Goal: Task Accomplishment & Management: Complete application form

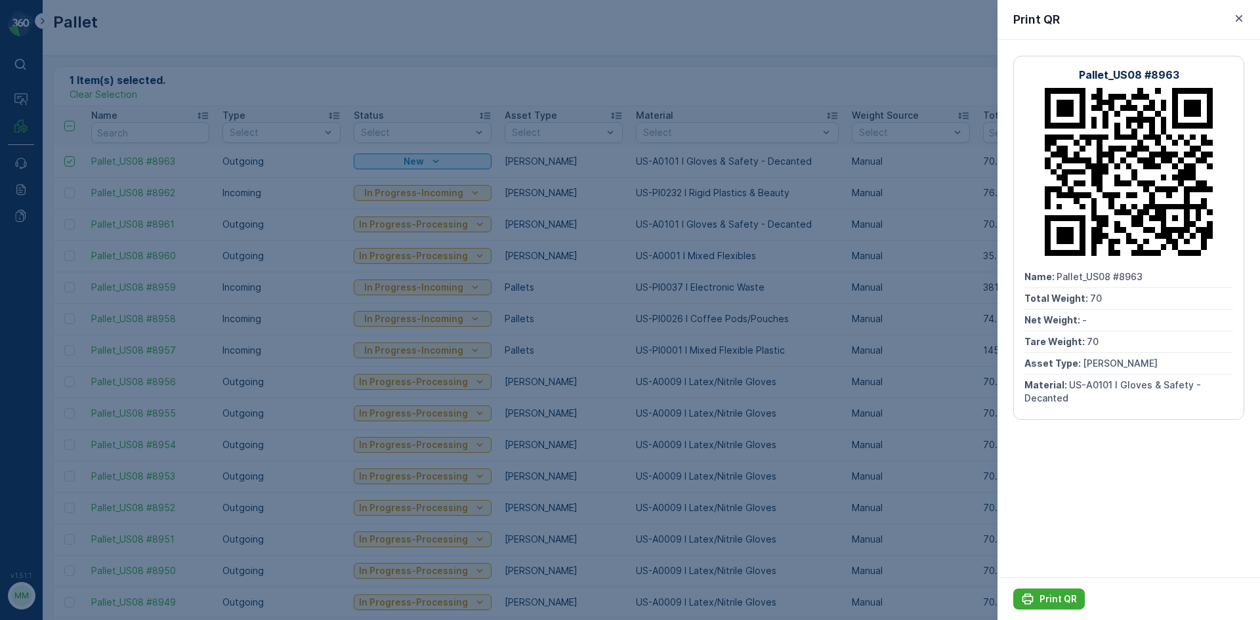
click at [190, 81] on div at bounding box center [630, 310] width 1260 height 620
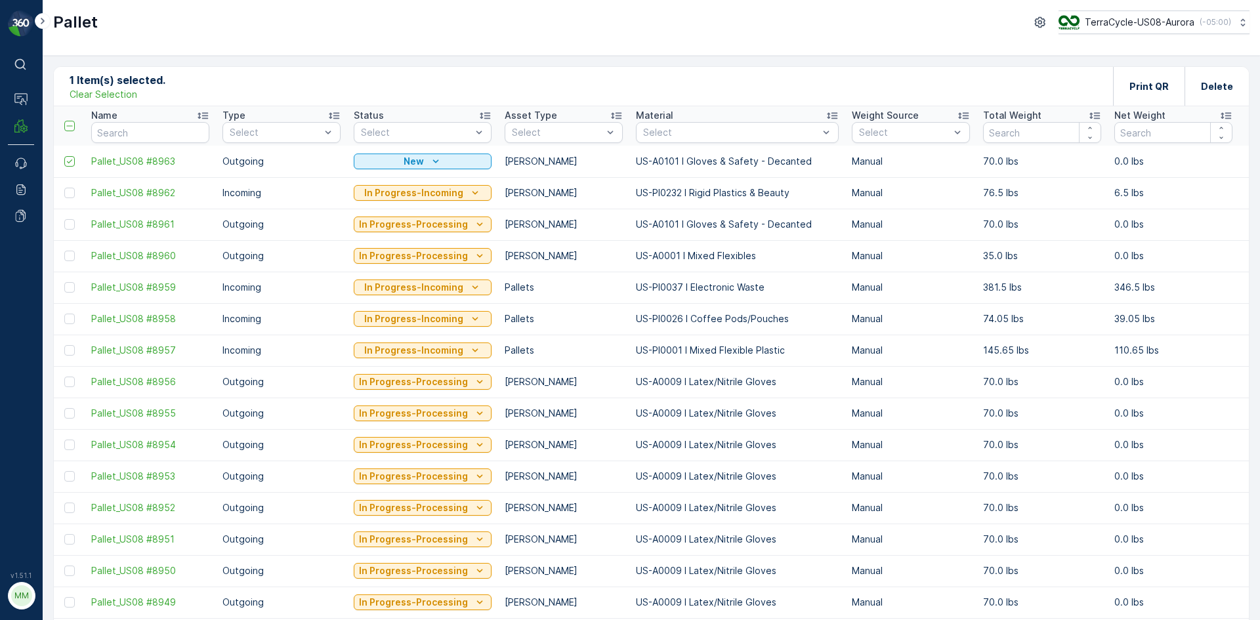
click at [111, 98] on p "Clear Selection" at bounding box center [104, 94] width 68 height 13
click at [140, 84] on p "Add" at bounding box center [138, 85] width 18 height 13
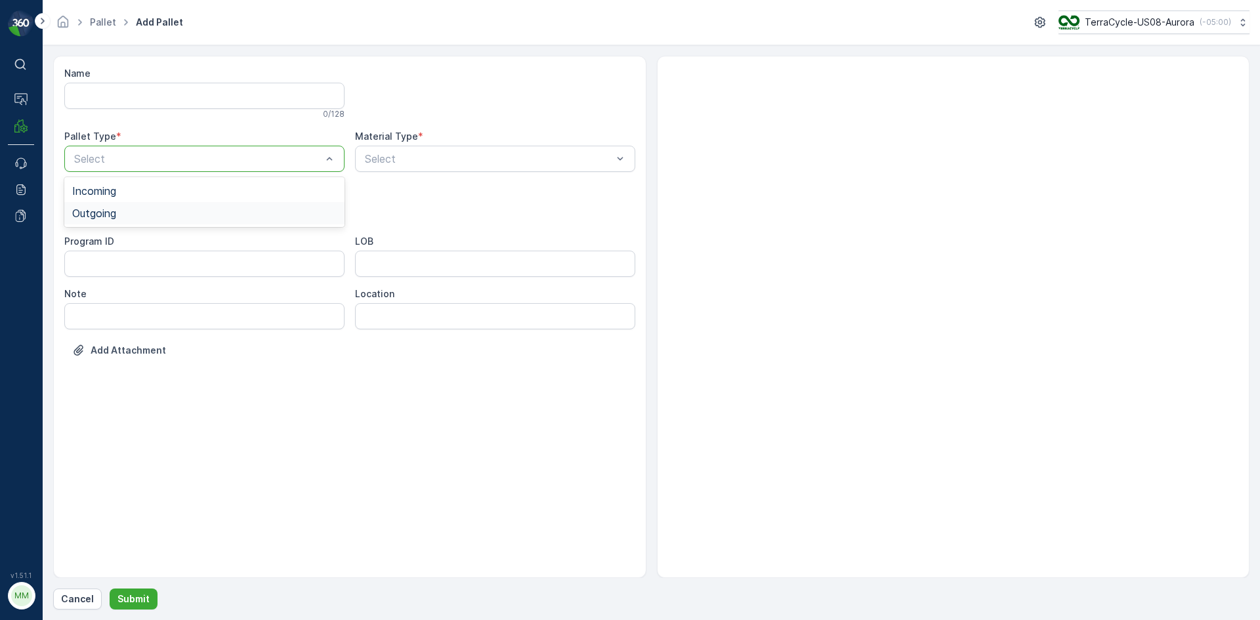
click at [109, 203] on div "Outgoing" at bounding box center [204, 213] width 280 height 22
click at [110, 243] on span "[PERSON_NAME]" at bounding box center [116, 243] width 88 height 12
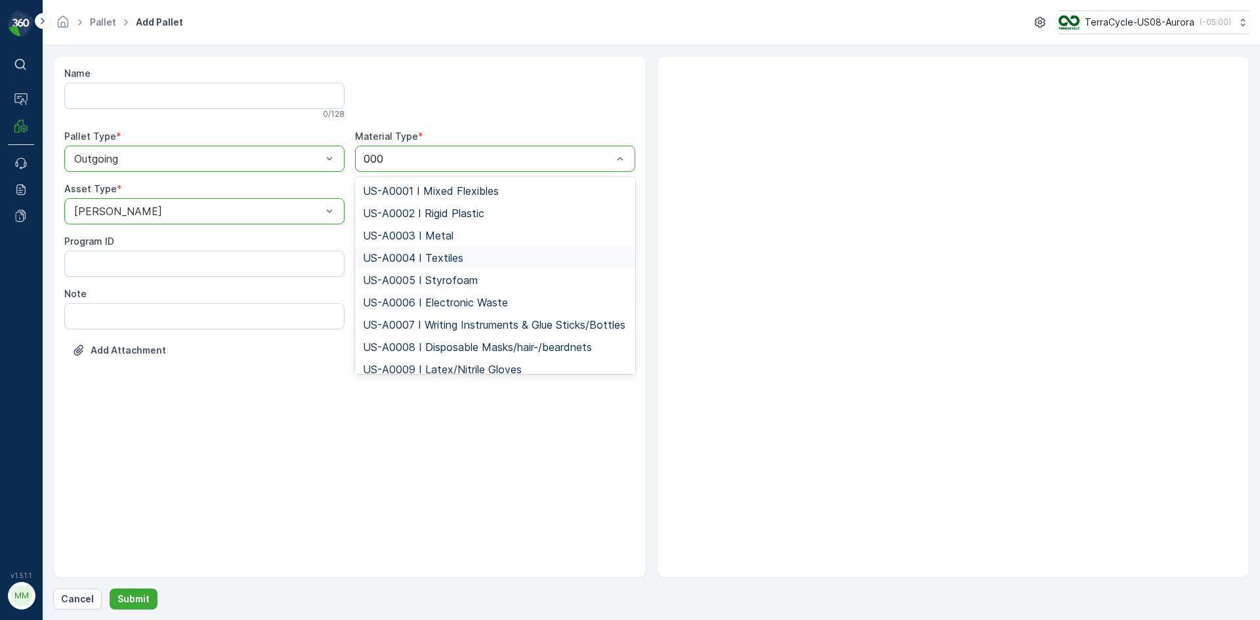
type input "0007"
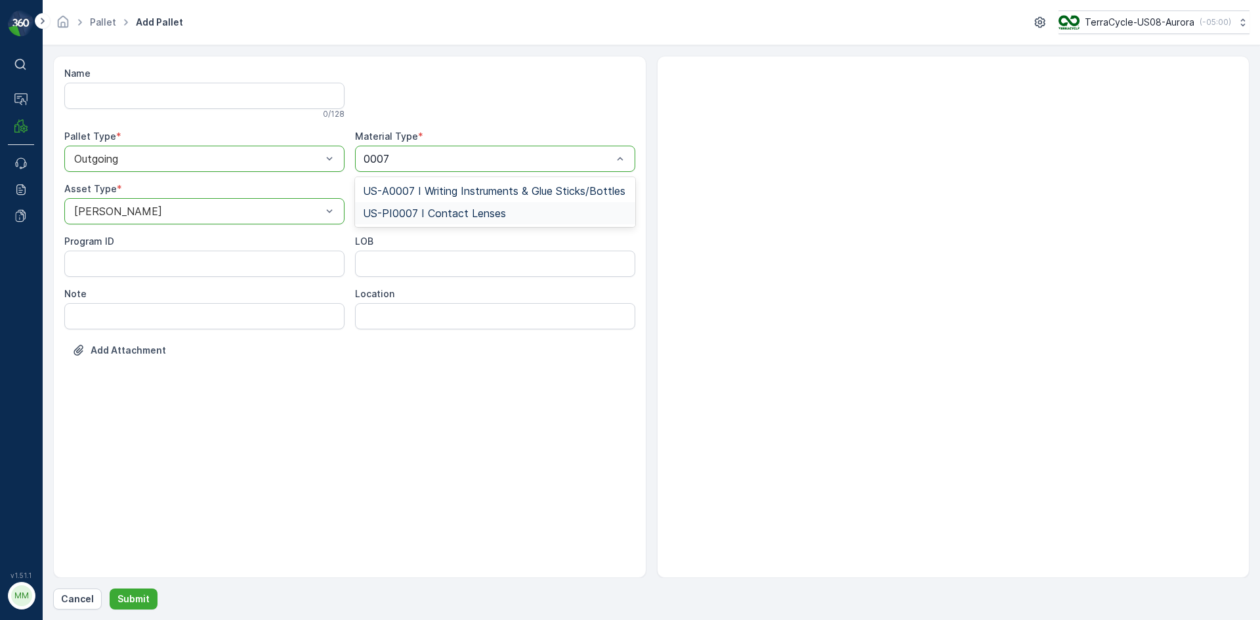
click at [497, 209] on span "US-PI0007 I Contact Lenses" at bounding box center [434, 213] width 143 height 12
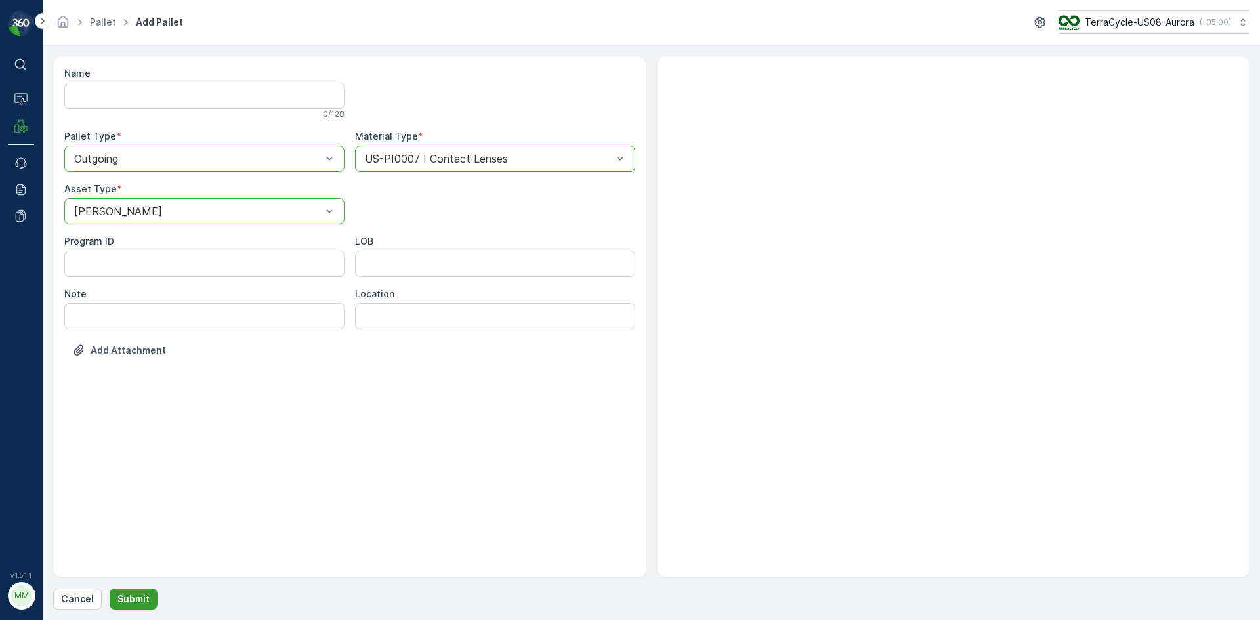
click at [130, 592] on button "Submit" at bounding box center [134, 598] width 48 height 21
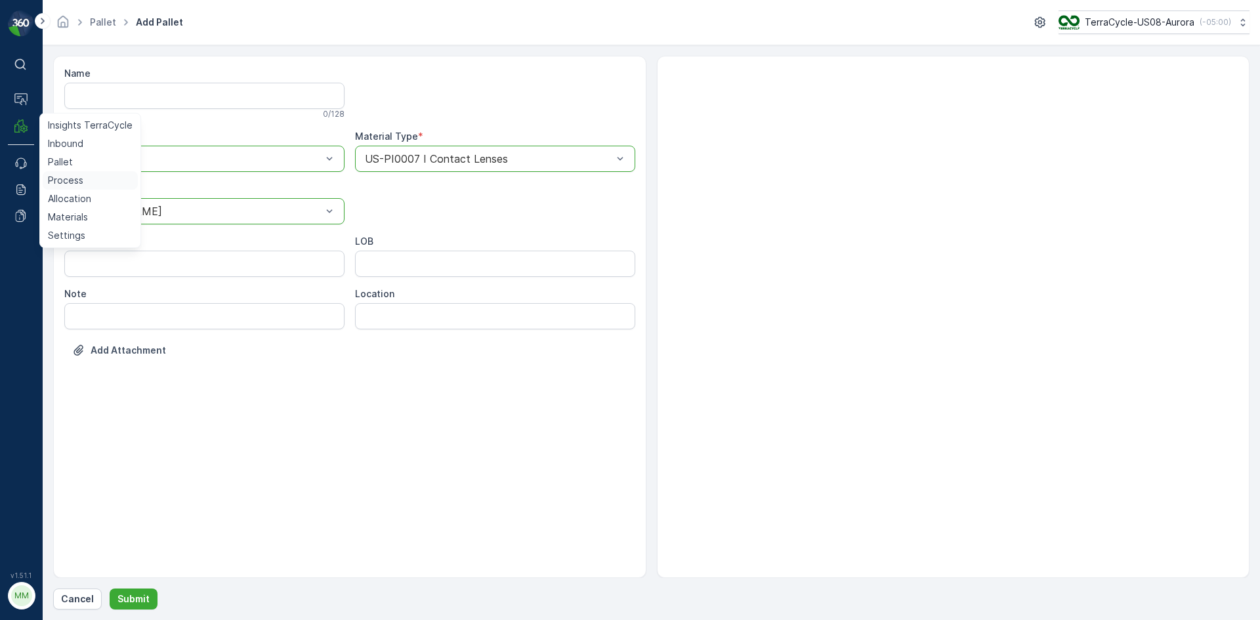
click at [60, 176] on p "Process" at bounding box center [65, 180] width 35 height 13
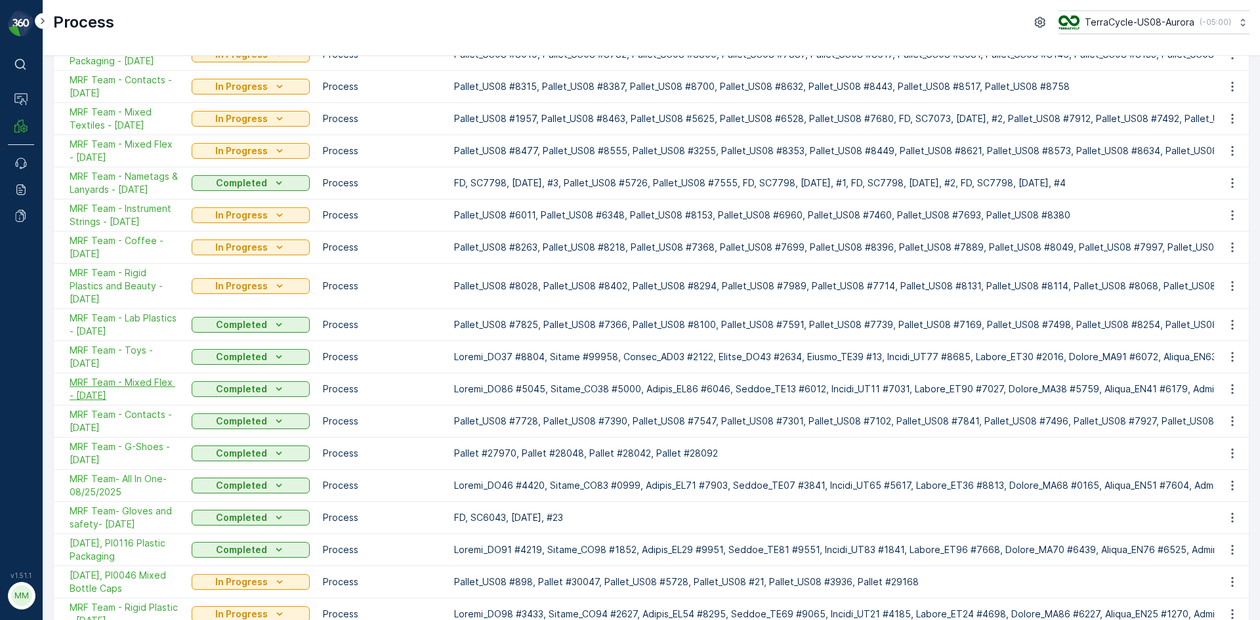
scroll to position [237, 0]
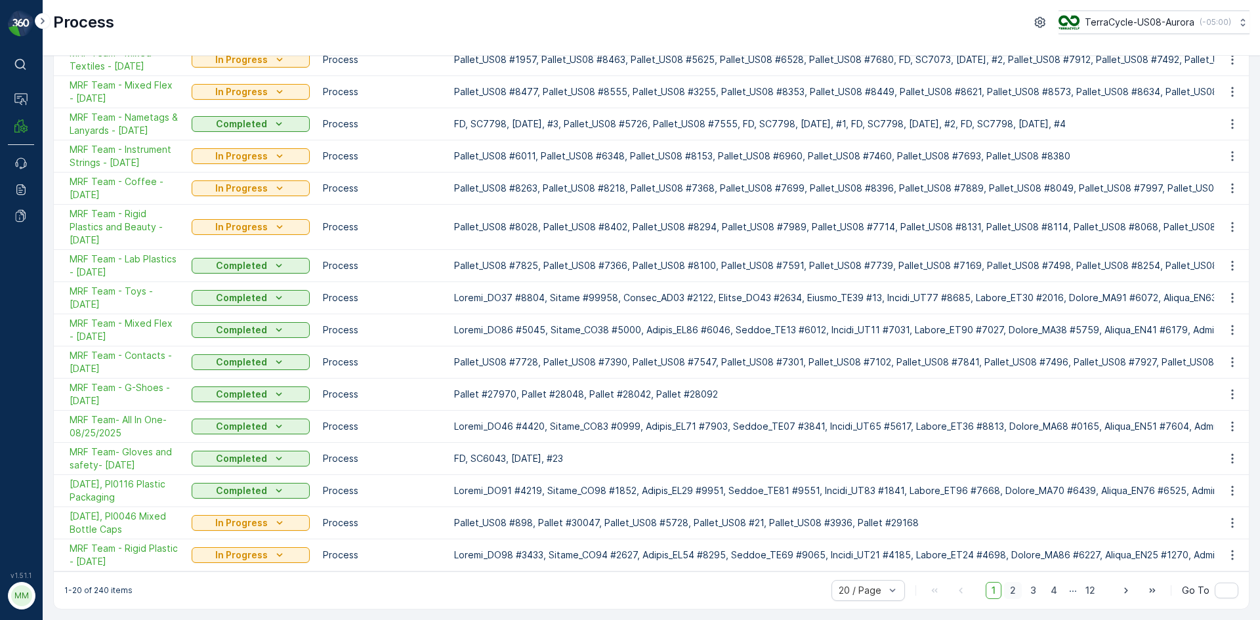
click at [1009, 588] on span "2" at bounding box center [1013, 590] width 18 height 17
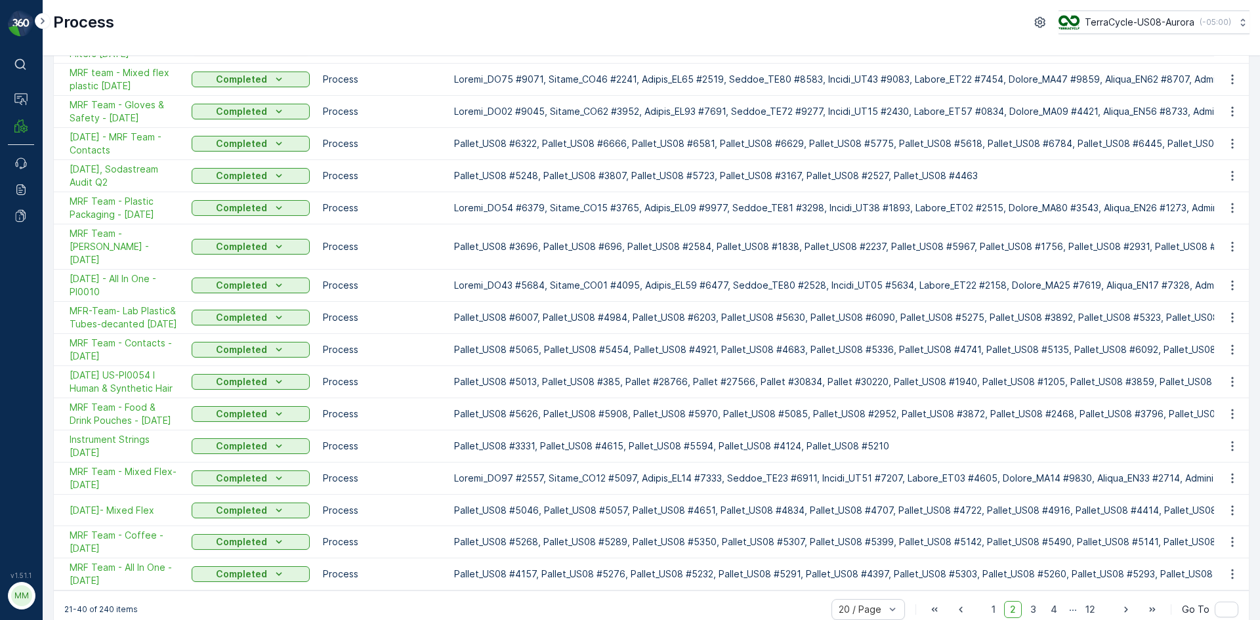
scroll to position [236, 0]
click at [1031, 602] on span "3" at bounding box center [1033, 610] width 18 height 17
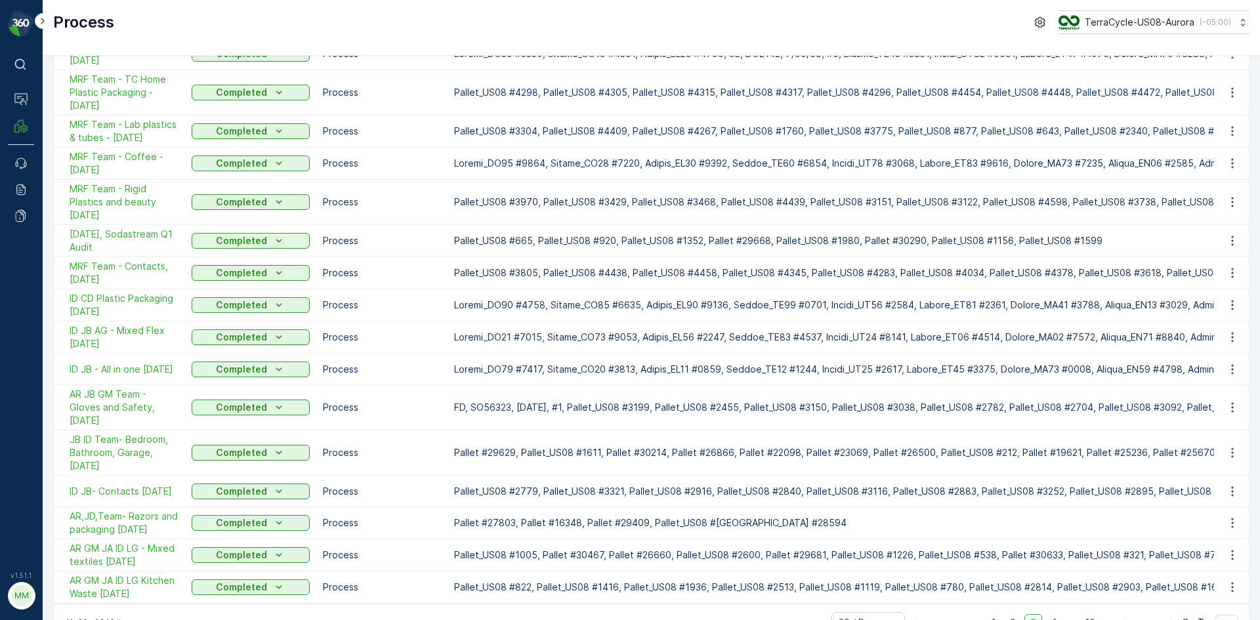
scroll to position [237, 0]
click at [161, 268] on span "MRF Team - Contacts, [DATE]" at bounding box center [124, 272] width 109 height 26
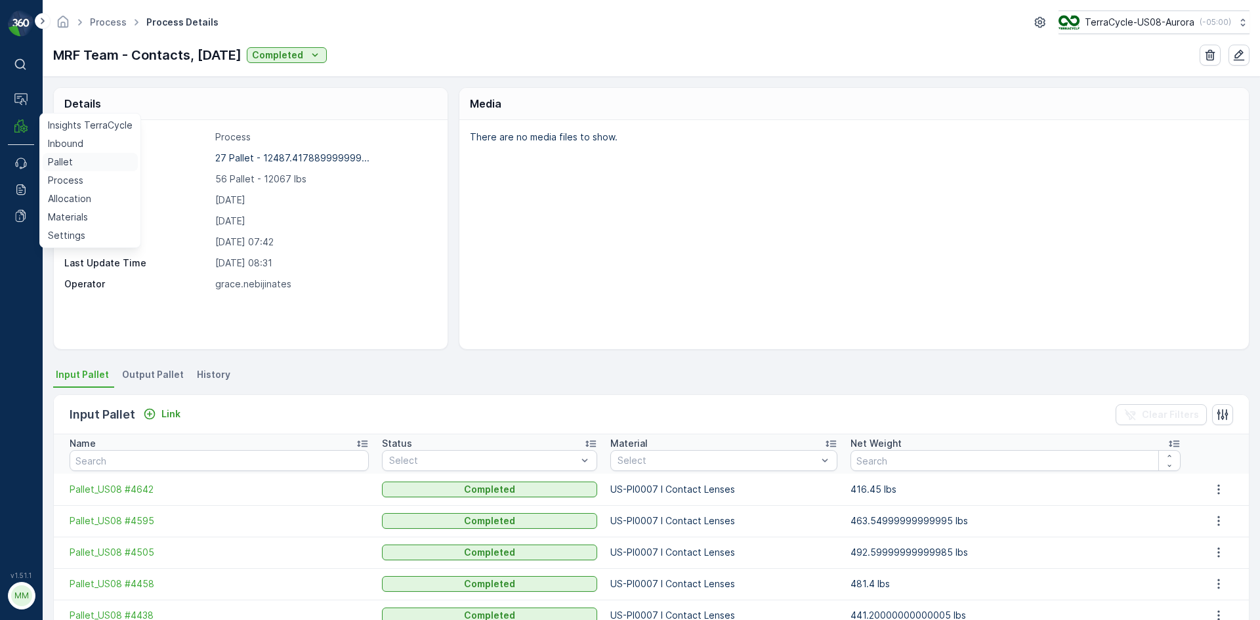
click at [65, 159] on p "Pallet" at bounding box center [60, 161] width 25 height 13
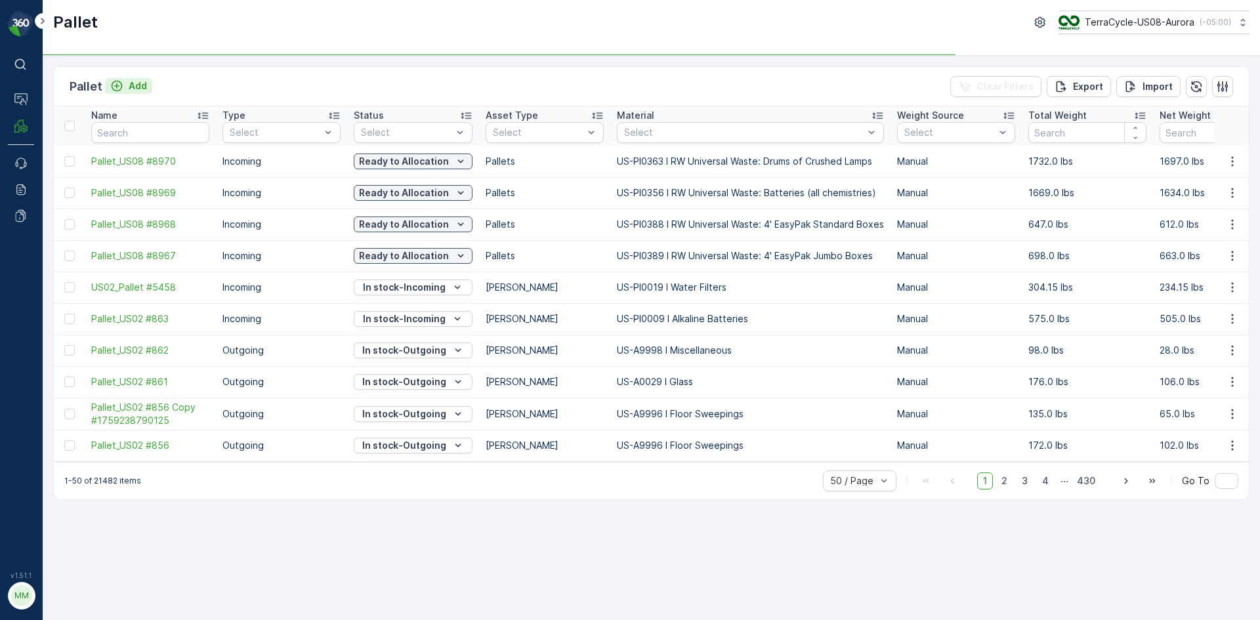
click at [136, 86] on p "Add" at bounding box center [138, 85] width 18 height 13
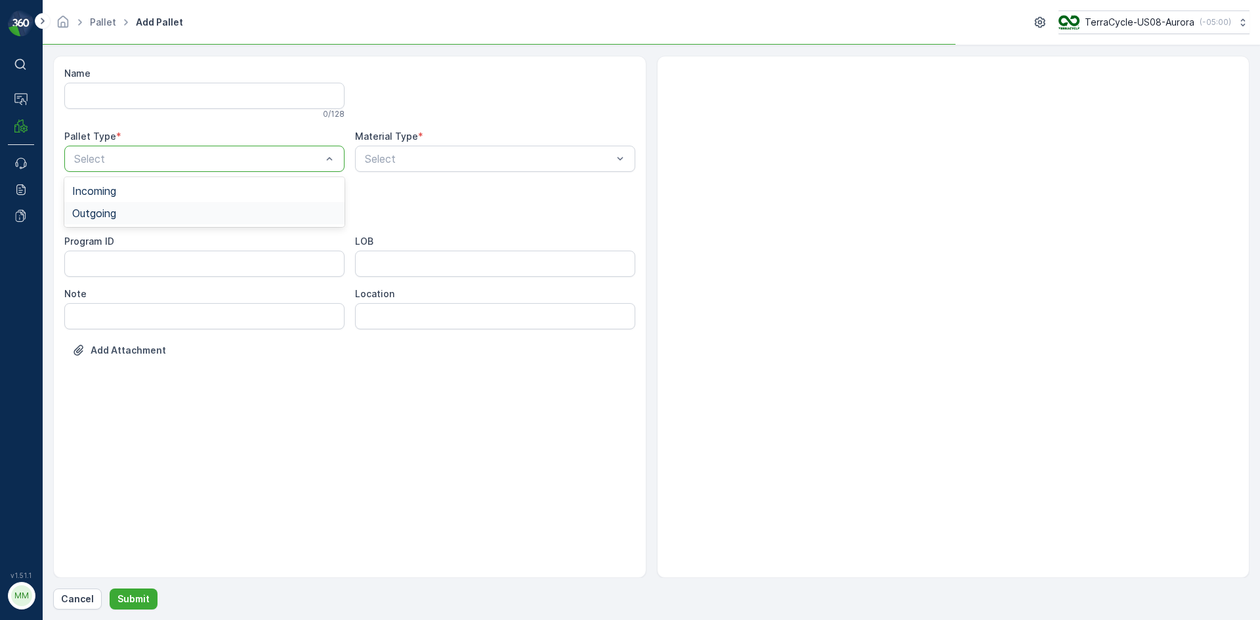
click at [108, 207] on span "Outgoing" at bounding box center [94, 213] width 44 height 12
click at [142, 202] on div "Select" at bounding box center [204, 211] width 280 height 26
click at [96, 241] on span "[PERSON_NAME]" at bounding box center [116, 243] width 88 height 12
type input "0007"
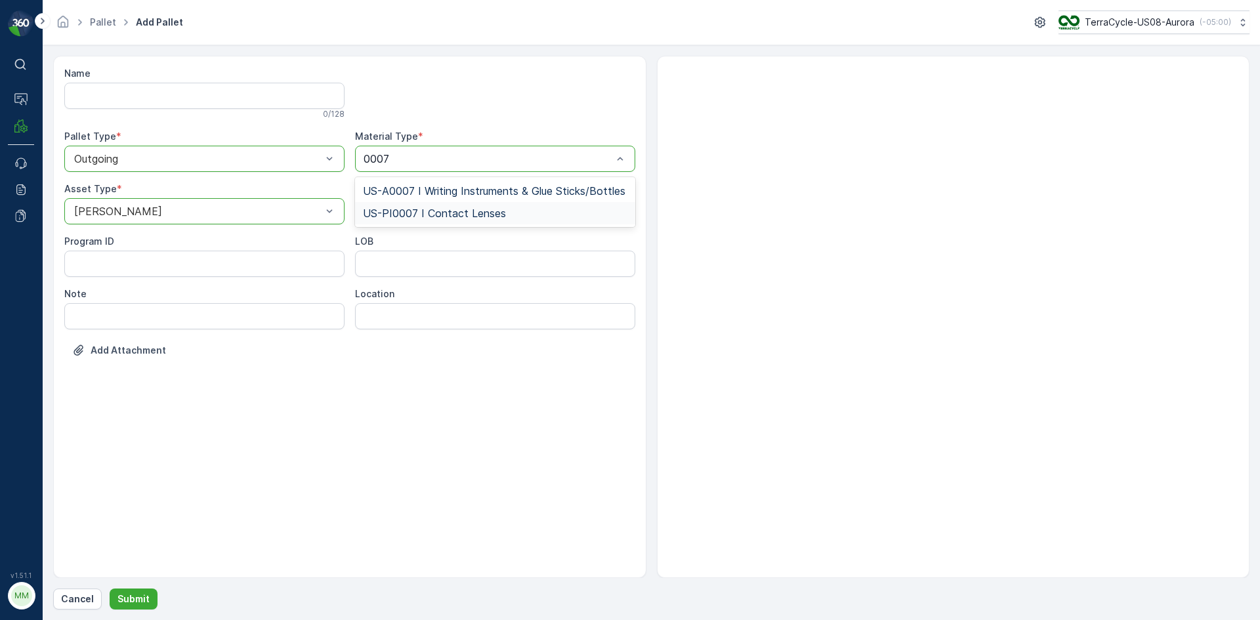
click at [483, 210] on span "US-PI0007 I Contact Lenses" at bounding box center [434, 213] width 143 height 12
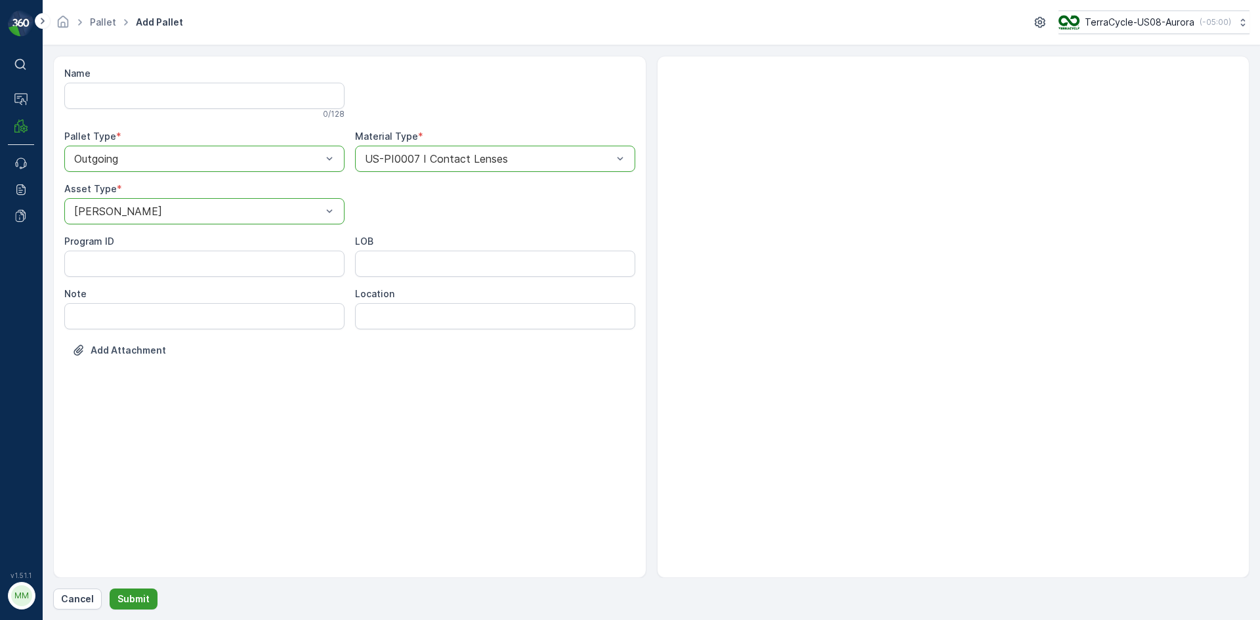
click at [137, 596] on p "Submit" at bounding box center [133, 598] width 32 height 13
click at [141, 94] on input "Name" at bounding box center [204, 96] width 280 height 26
type input "contact"
click at [131, 594] on p "Submit" at bounding box center [133, 598] width 32 height 13
click at [81, 601] on p "Cancel" at bounding box center [77, 598] width 33 height 13
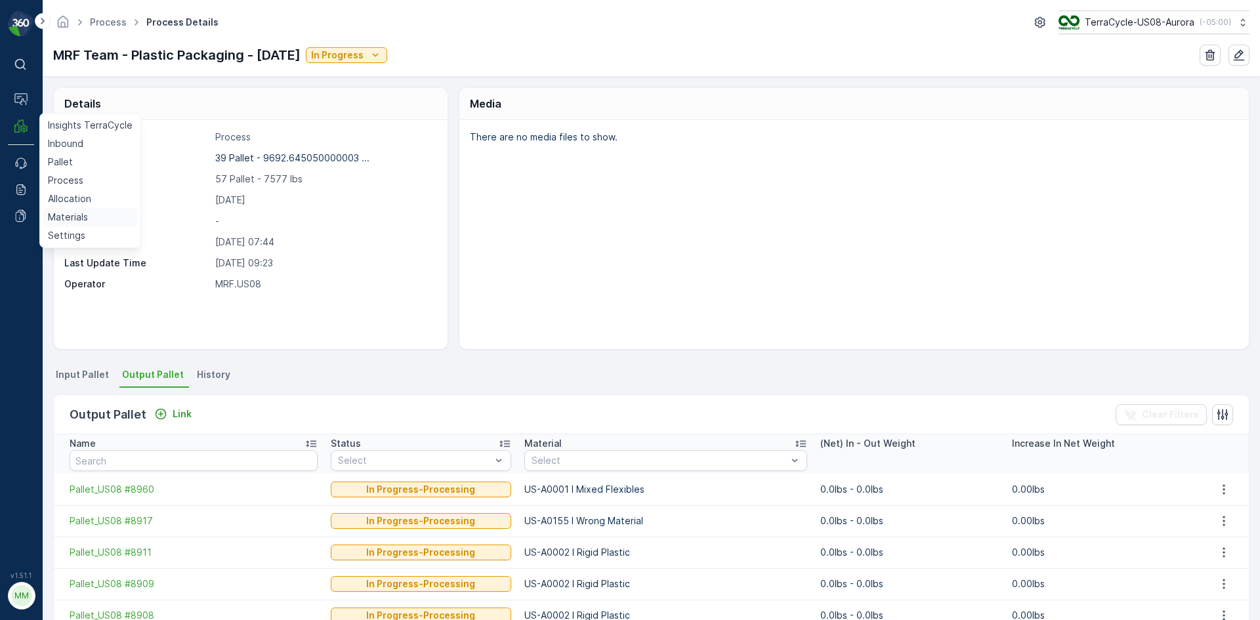
click at [77, 213] on p "Materials" at bounding box center [68, 217] width 40 height 13
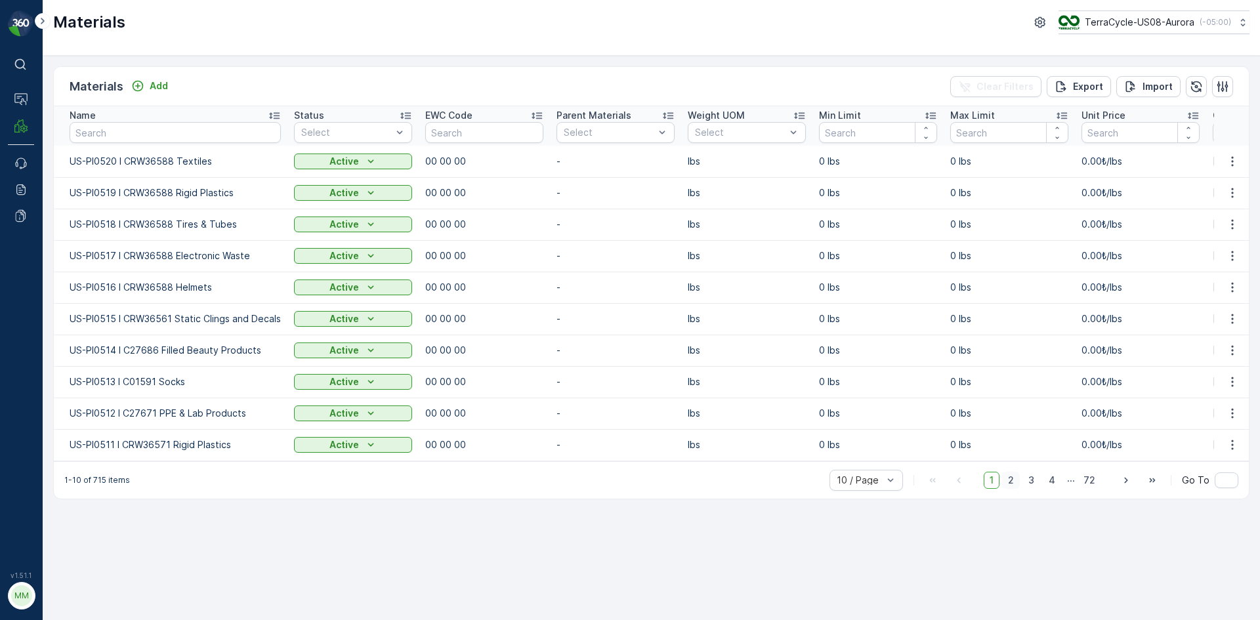
click at [1018, 485] on span "2" at bounding box center [1011, 480] width 18 height 17
click at [1040, 487] on span "3" at bounding box center [1031, 480] width 18 height 17
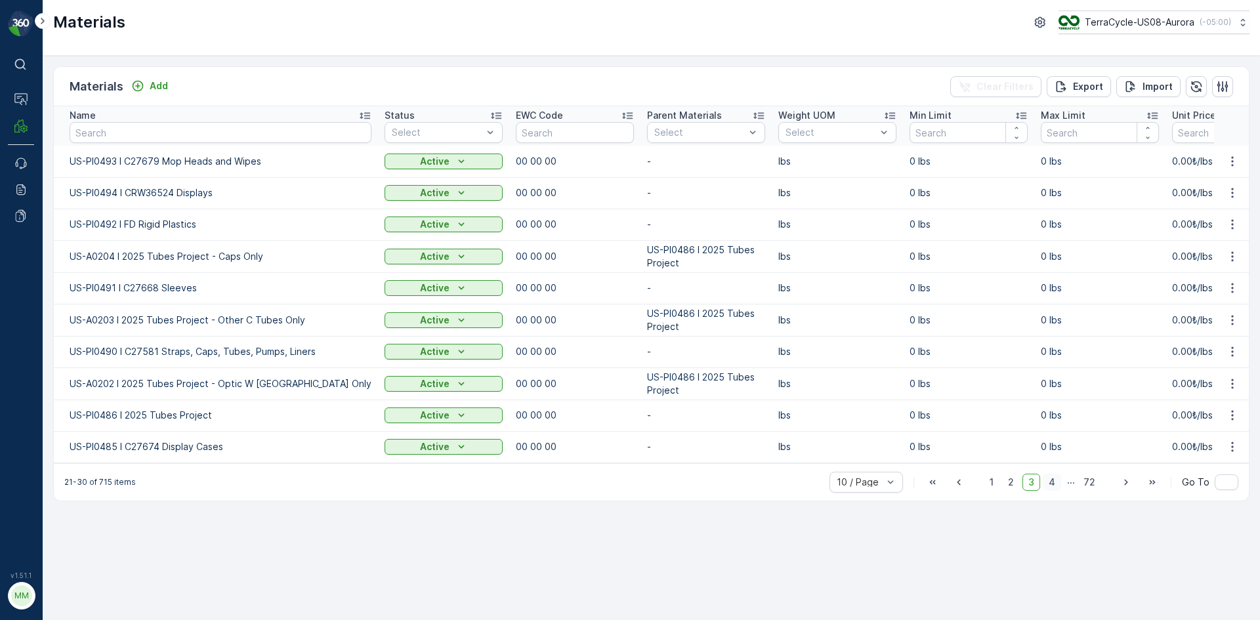
click at [1058, 489] on span "4" at bounding box center [1051, 482] width 18 height 17
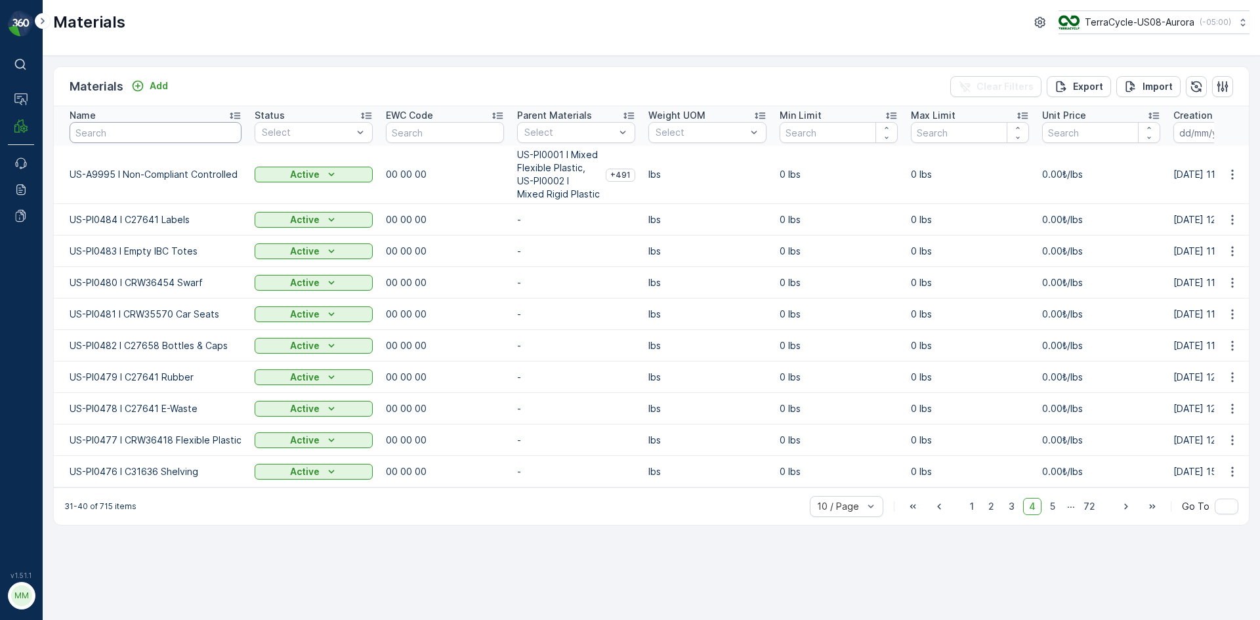
click at [153, 132] on input "text" at bounding box center [156, 132] width 172 height 21
type input "u"
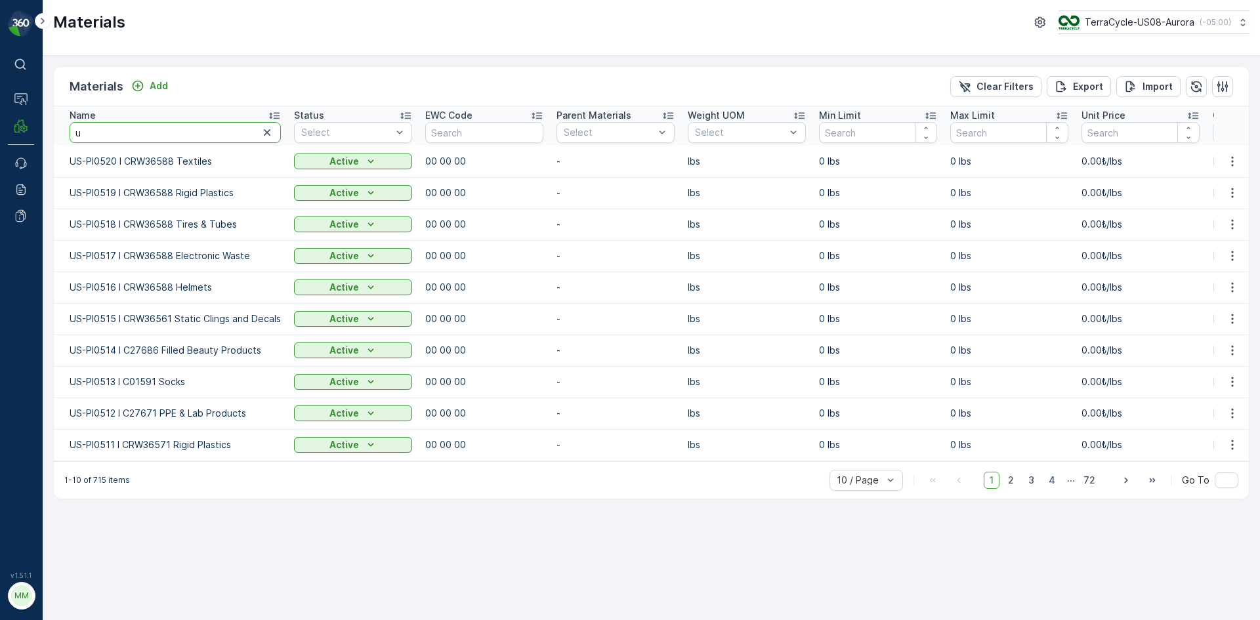
click at [116, 128] on input "u" at bounding box center [175, 132] width 211 height 21
type input "usp"
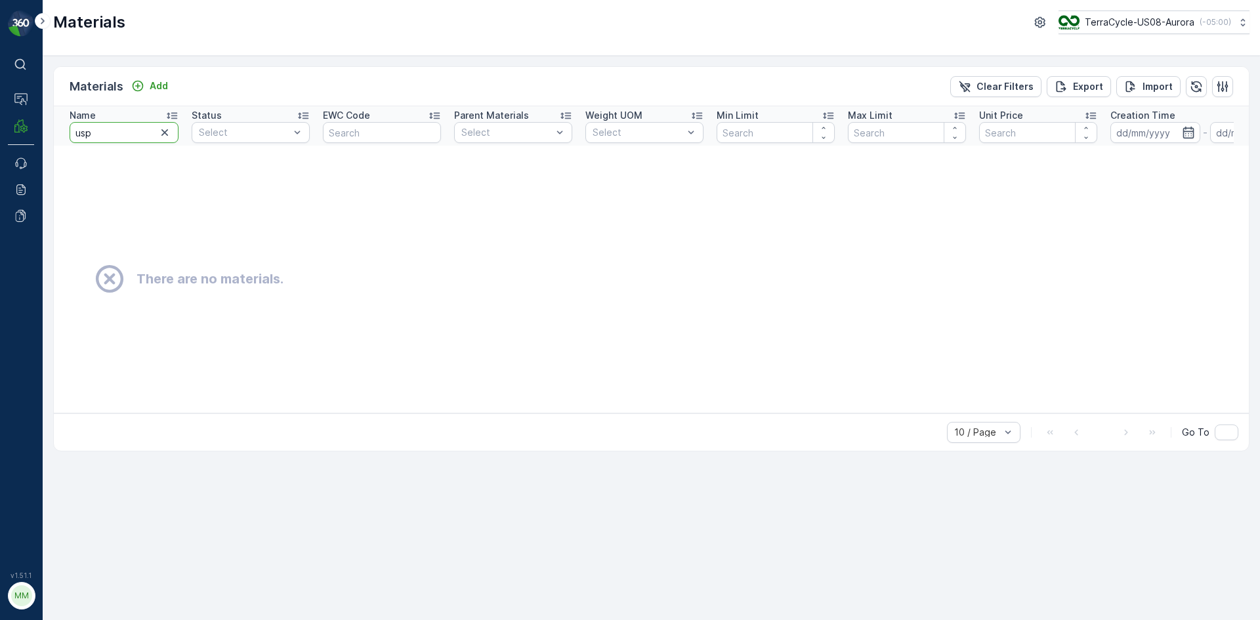
click at [104, 131] on input "usp" at bounding box center [124, 132] width 109 height 21
type input "u"
